Goal: Use online tool/utility: Use online tool/utility

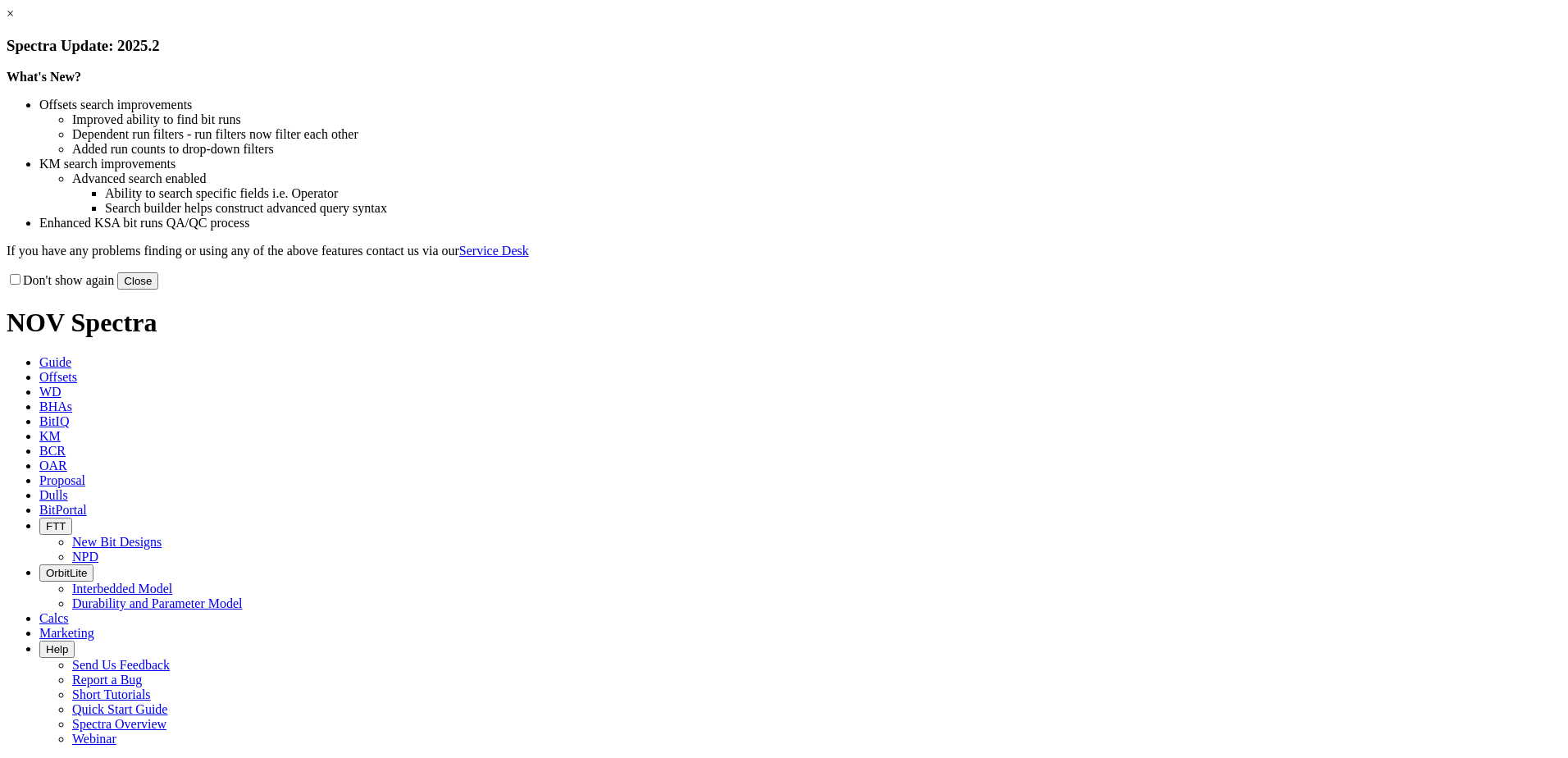
click at [158, 289] on button "Close" at bounding box center [137, 281] width 41 height 17
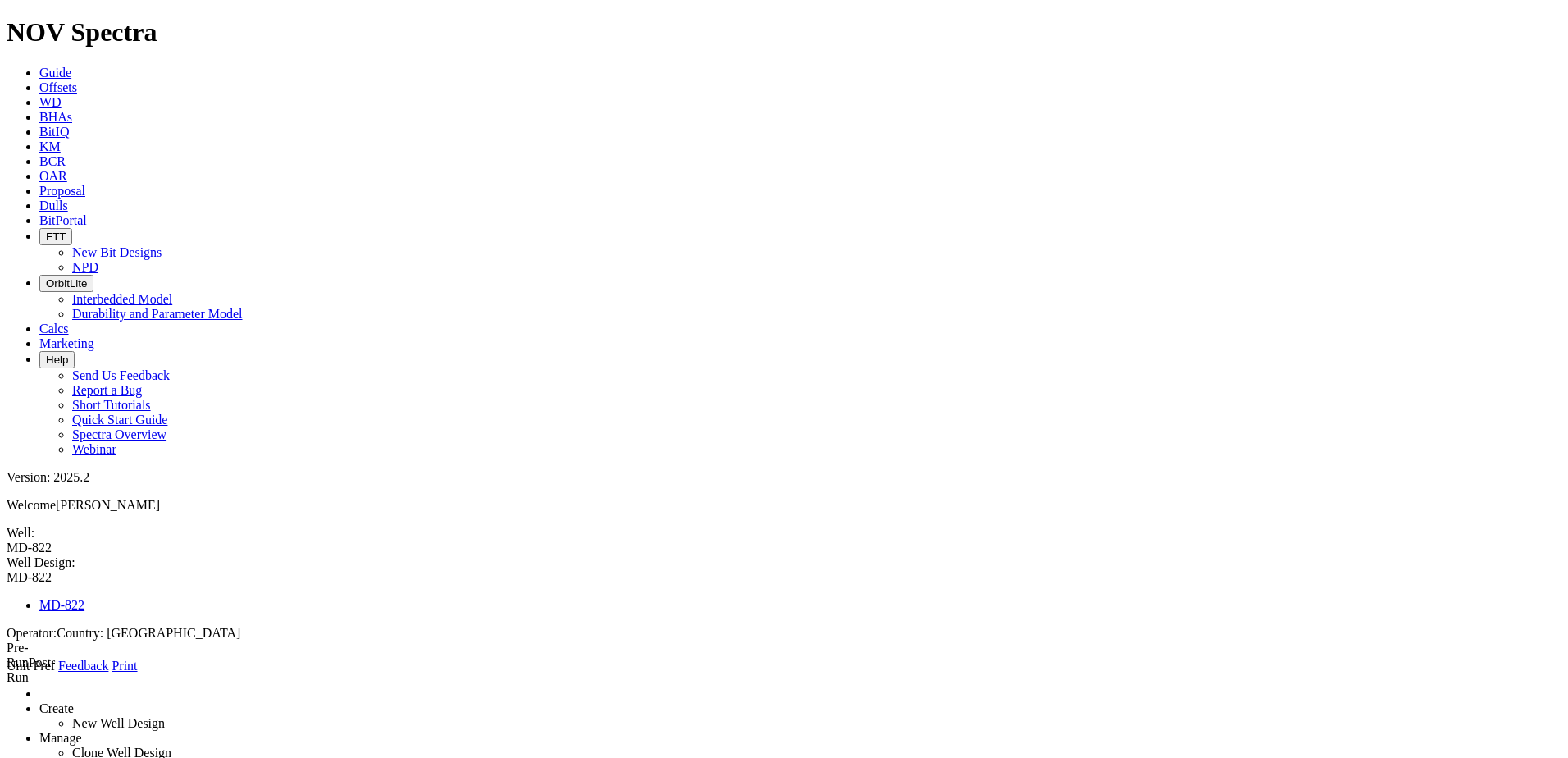
click at [6, 673] on link at bounding box center [6, 673] width 0 height 0
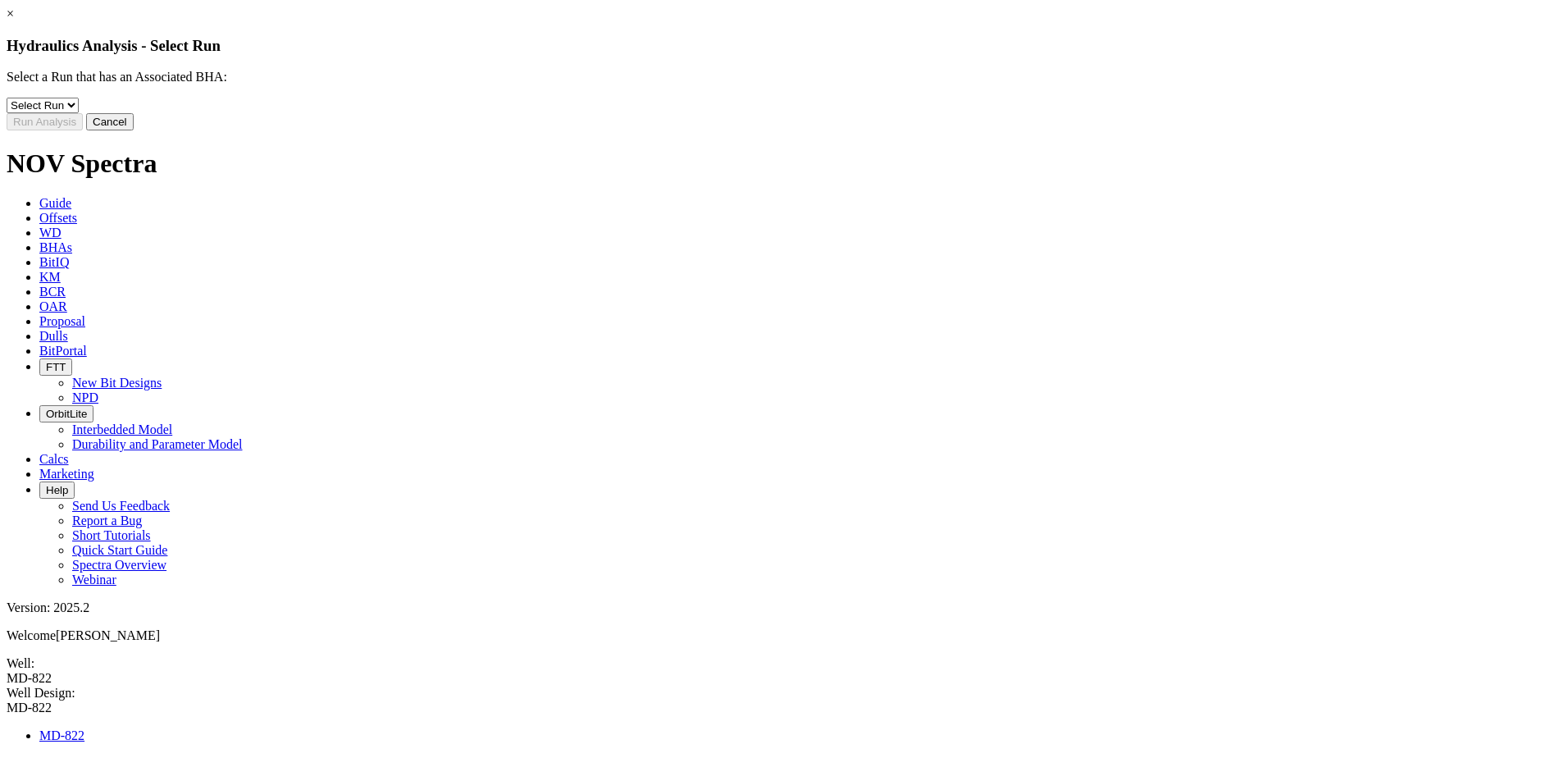
click at [79, 113] on select "Select Run 5" at bounding box center [42, 105] width 72 height 16
select select "object:309"
click at [79, 110] on select "Select Run 5" at bounding box center [42, 105] width 72 height 16
click at [83, 131] on button "Run Analysis" at bounding box center [44, 122] width 76 height 17
